Goal: Task Accomplishment & Management: Manage account settings

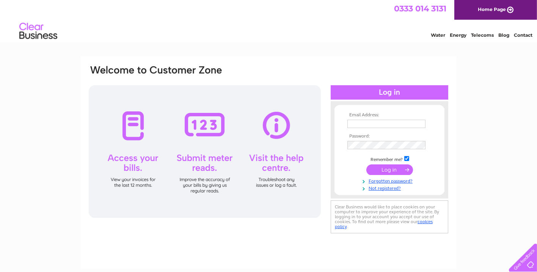
type input "lizstein68@hotmail.com"
click at [389, 165] on input "submit" at bounding box center [389, 169] width 47 height 11
click at [389, 166] on input "submit" at bounding box center [389, 169] width 47 height 11
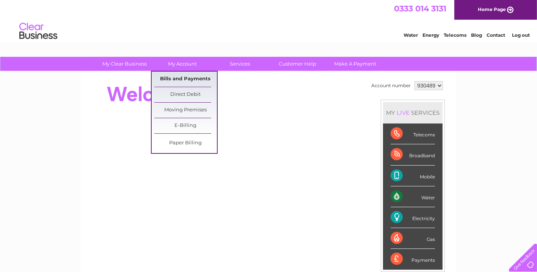
click at [191, 75] on link "Bills and Payments" at bounding box center [185, 79] width 63 height 15
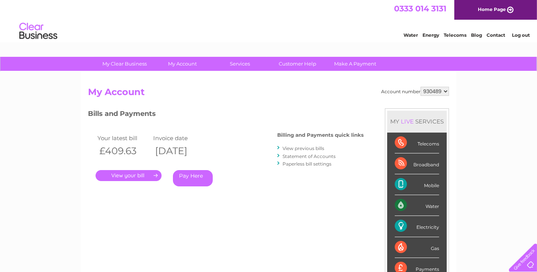
click at [147, 171] on link "." at bounding box center [129, 175] width 66 height 11
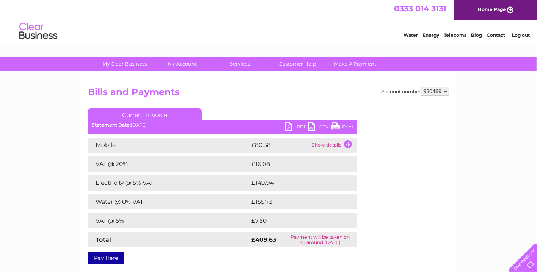
drag, startPoint x: 485, startPoint y: 138, endPoint x: 476, endPoint y: 186, distance: 48.5
click at [476, 186] on div "My Clear Business Login Details My Details My Preferences Link Account My Accou…" at bounding box center [268, 235] width 537 height 357
click at [336, 123] on link "Print" at bounding box center [341, 127] width 23 height 11
